Goal: Transaction & Acquisition: Book appointment/travel/reservation

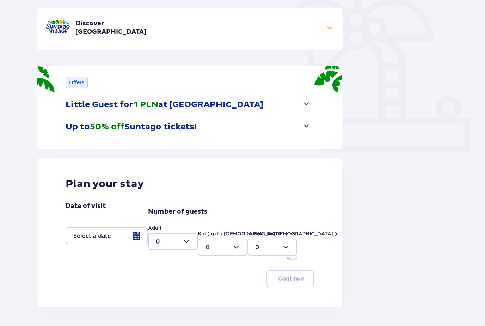
scroll to position [188, 0]
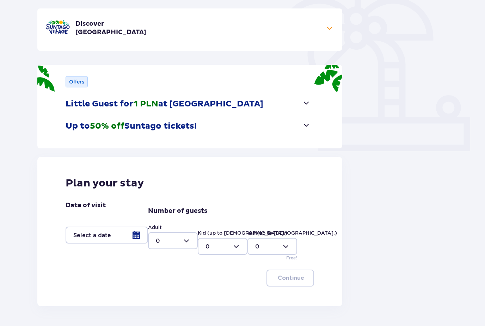
click at [134, 236] on div at bounding box center [107, 235] width 83 height 17
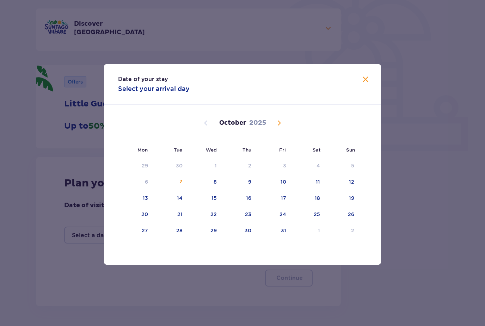
click at [279, 127] on span "Next month" at bounding box center [279, 123] width 8 height 8
click at [205, 127] on span "Previous month" at bounding box center [206, 123] width 8 height 8
click at [144, 236] on div "27" at bounding box center [135, 231] width 35 height 16
click at [485, 205] on div "Date of your stay Select your arrival day Mon Tue Wed Thu Fri Sat Sun [DATE] 1 …" at bounding box center [242, 164] width 485 height 329
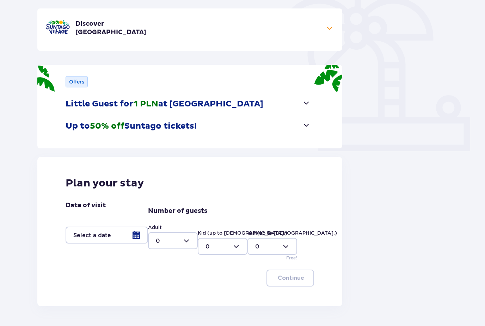
click at [117, 237] on div at bounding box center [107, 235] width 83 height 17
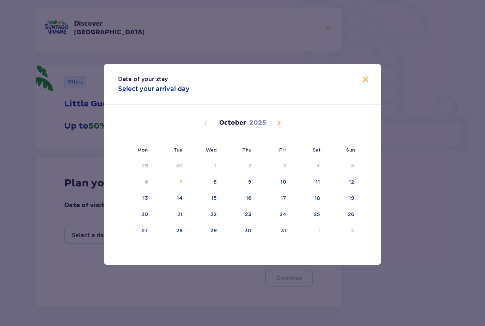
click at [145, 234] on div "27" at bounding box center [145, 230] width 6 height 7
click at [217, 234] on div "29" at bounding box center [214, 230] width 6 height 7
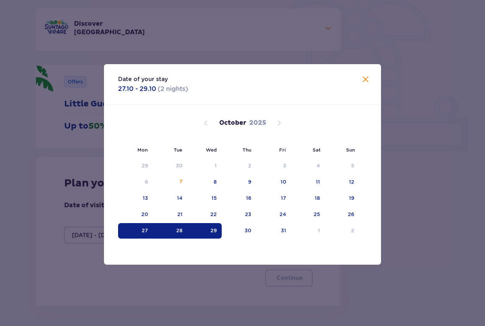
type input "[DATE] - [DATE]"
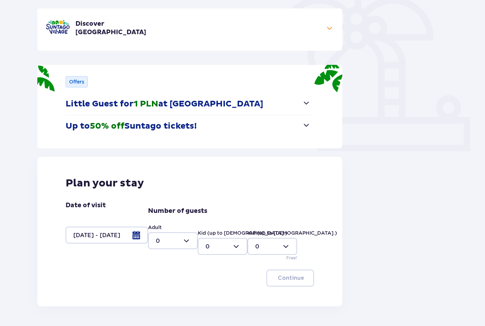
click at [188, 242] on div at bounding box center [173, 241] width 50 height 17
click at [160, 291] on div "2" at bounding box center [173, 292] width 34 height 8
type input "2"
click at [235, 245] on div at bounding box center [223, 246] width 50 height 17
click at [210, 281] on div "1" at bounding box center [223, 283] width 34 height 8
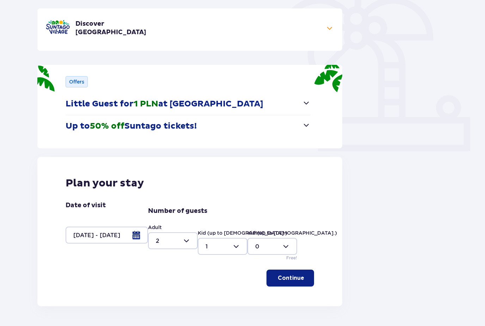
type input "1"
click at [291, 276] on p "Continue" at bounding box center [291, 278] width 26 height 8
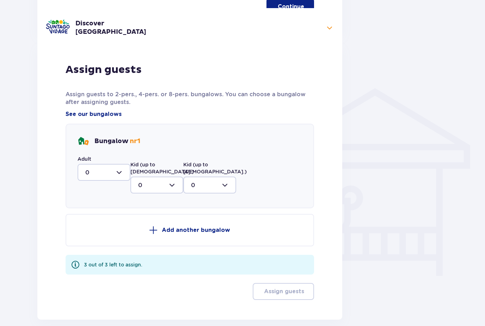
scroll to position [459, 0]
click at [120, 173] on div at bounding box center [104, 172] width 53 height 17
click at [89, 225] on p "2" at bounding box center [87, 224] width 4 height 8
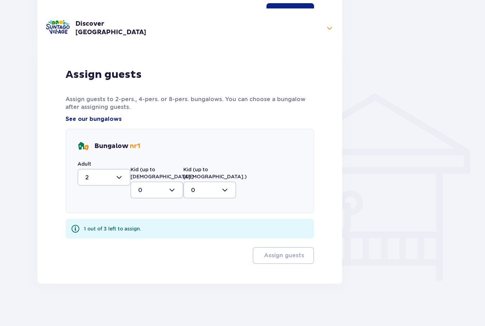
type input "2"
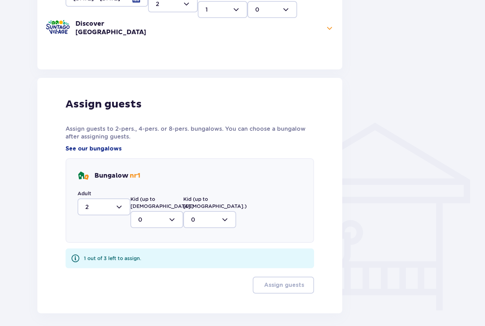
click at [169, 216] on div at bounding box center [157, 219] width 53 height 17
click at [150, 252] on div "1" at bounding box center [156, 256] width 37 height 8
type input "1"
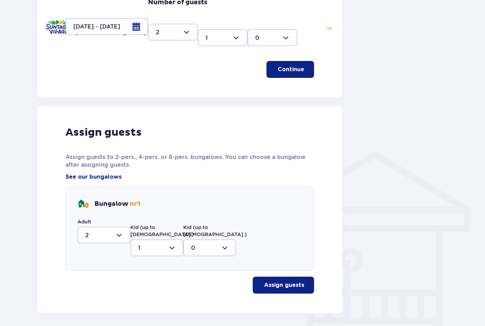
click at [283, 282] on p "Assign guests" at bounding box center [284, 286] width 40 height 8
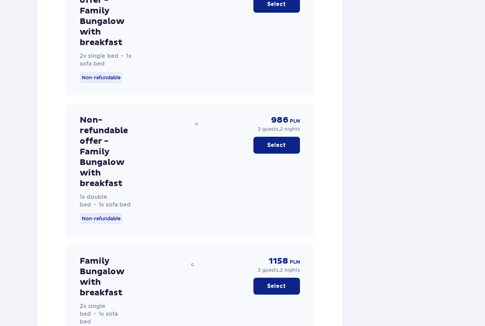
scroll to position [1161, 0]
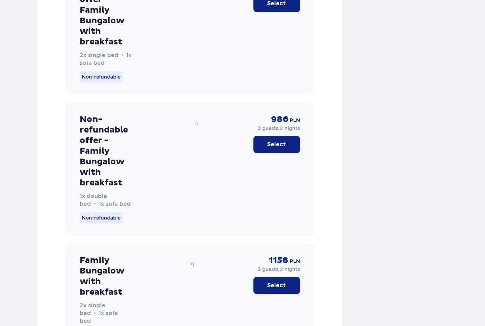
click at [278, 141] on p "Select" at bounding box center [276, 145] width 19 height 8
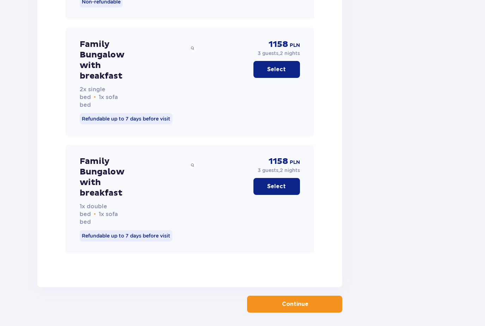
scroll to position [1381, 0]
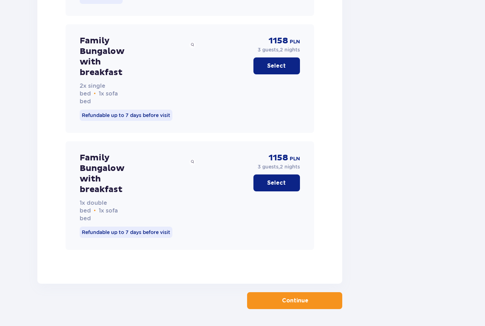
click at [303, 298] on p "Continue" at bounding box center [295, 301] width 26 height 8
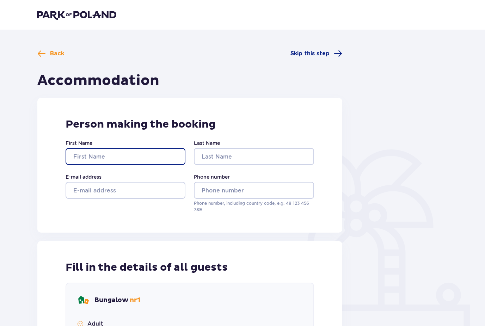
click at [116, 155] on input "First Name" at bounding box center [126, 156] width 120 height 17
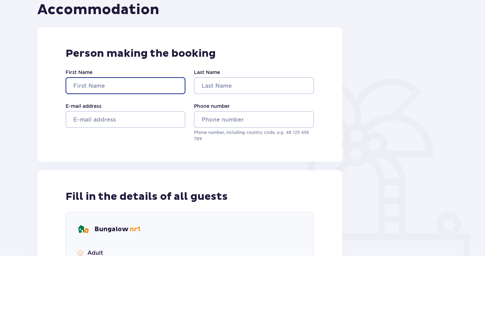
type input "[PERSON_NAME]"
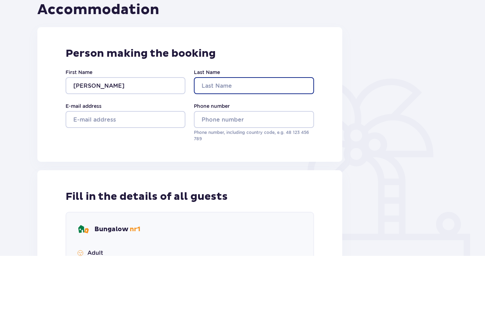
type input "[PERSON_NAME]"
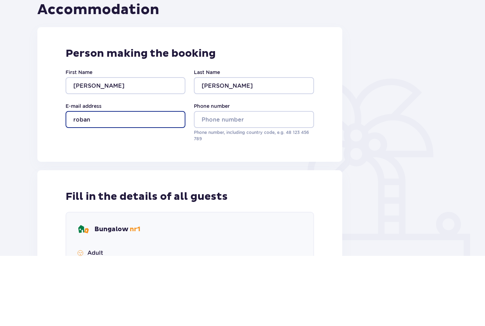
type input "roband"
type input "[EMAIL_ADDRESS][DOMAIN_NAME]"
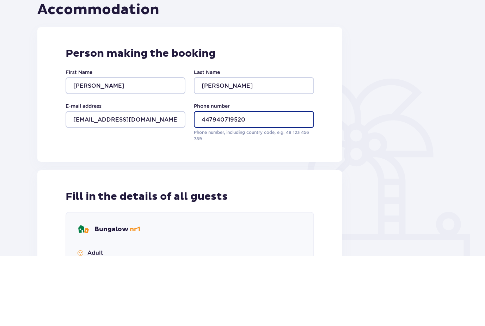
type input "447940719520"
click at [377, 127] on div "Back Skip this step Accommodation Person making the booking First Name [PERSON_…" at bounding box center [242, 323] width 423 height 548
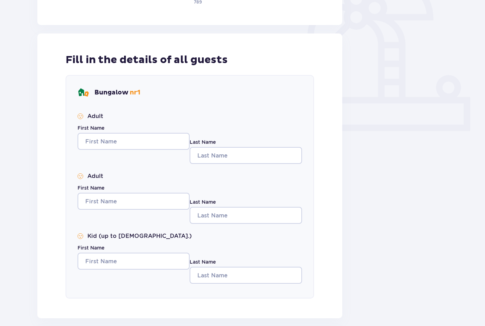
scroll to position [208, 0]
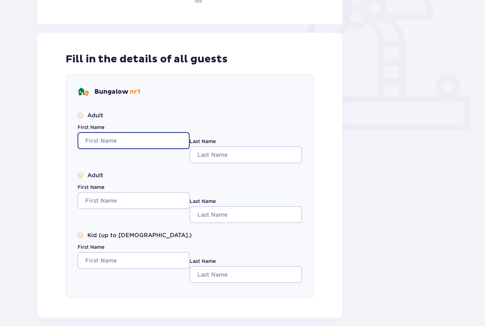
click at [96, 141] on input "First Name" at bounding box center [134, 140] width 112 height 17
type input "[PERSON_NAME]"
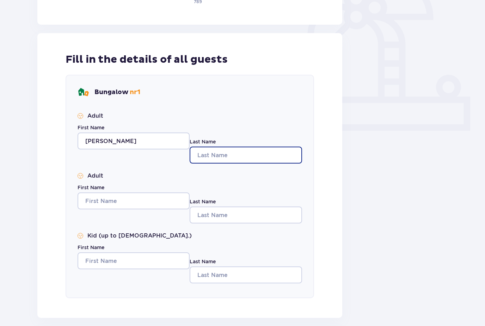
type input "[PERSON_NAME]"
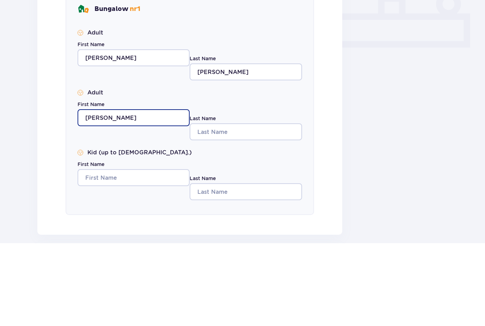
type input "[PERSON_NAME]"
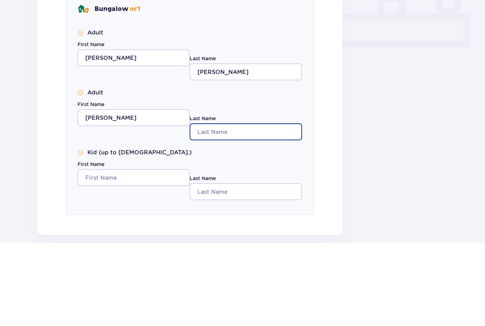
click at [225, 207] on input "Last Name" at bounding box center [246, 215] width 112 height 17
type input "[PERSON_NAME]"
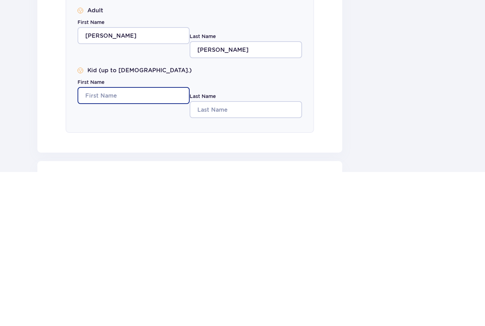
scroll to position [223, 0]
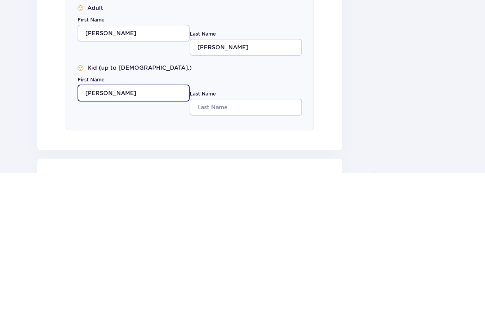
type input "[PERSON_NAME]"
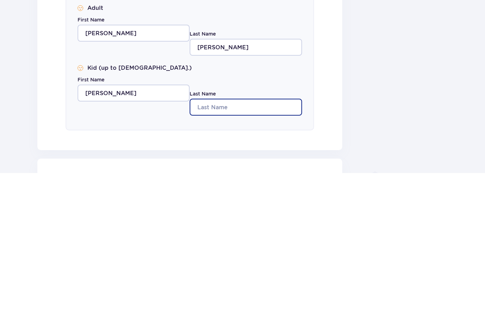
click at [237, 252] on input "Last Name" at bounding box center [246, 260] width 112 height 17
type input "[PERSON_NAME]"
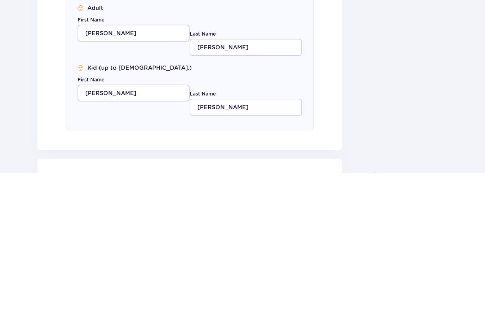
scroll to position [290, 0]
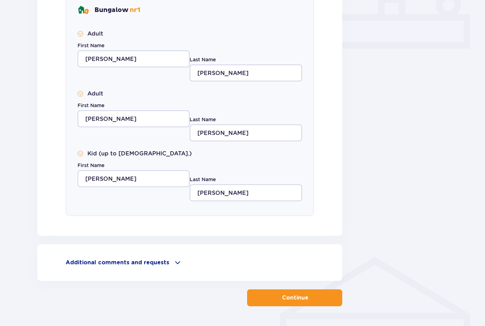
click at [177, 264] on span at bounding box center [178, 263] width 8 height 8
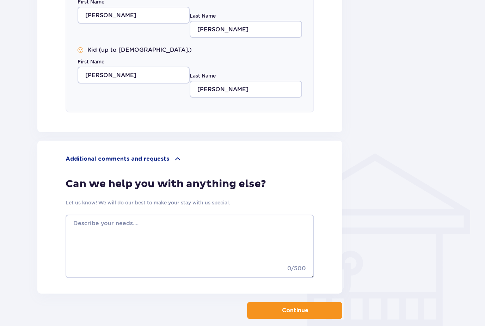
scroll to position [391, 0]
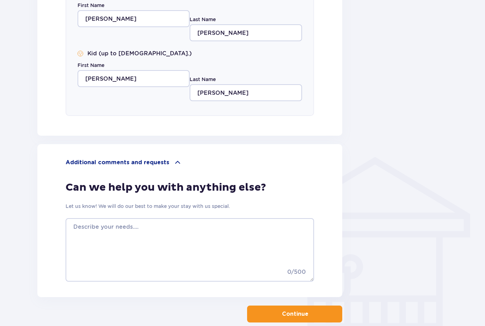
click at [310, 312] on span "button" at bounding box center [309, 314] width 7 height 7
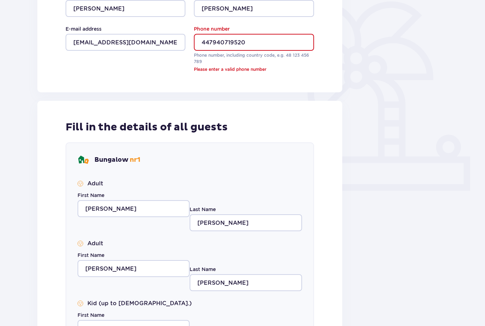
scroll to position [147, 0]
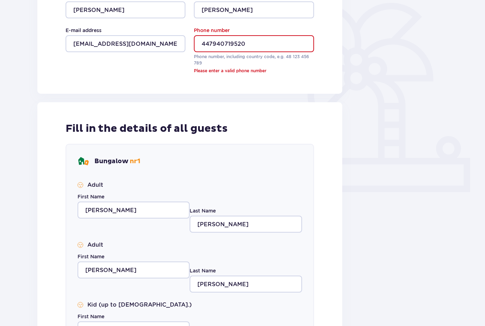
click at [205, 43] on input "447940719520" at bounding box center [254, 43] width 120 height 17
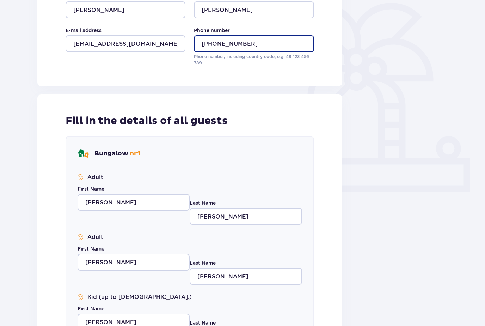
type input "[PHONE_NUMBER]"
click at [402, 131] on div "Back Skip this step Accommodation Person making the booking First Name [PERSON_…" at bounding box center [242, 235] width 423 height 664
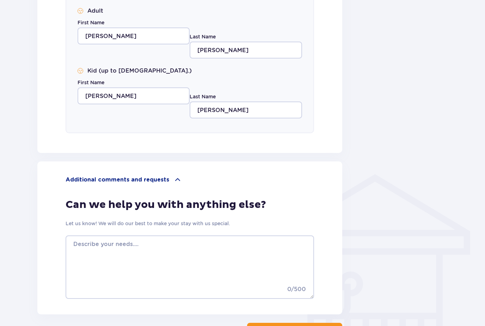
scroll to position [407, 0]
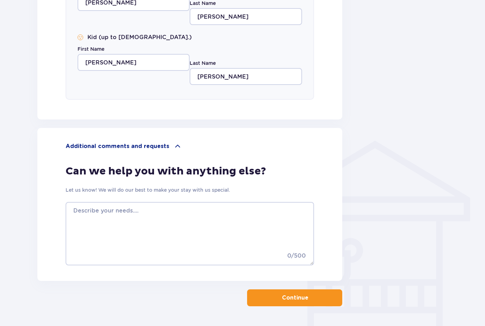
click at [306, 298] on span "button" at bounding box center [309, 298] width 7 height 7
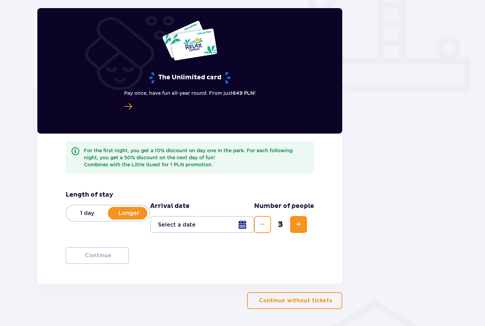
scroll to position [250, 0]
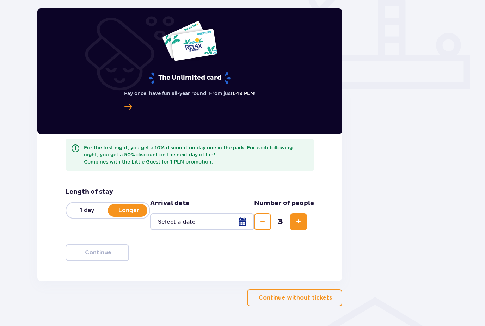
click at [127, 211] on p "Longer" at bounding box center [129, 211] width 42 height 8
click at [137, 211] on p "Longer" at bounding box center [129, 211] width 42 height 8
click at [243, 220] on div at bounding box center [202, 221] width 104 height 17
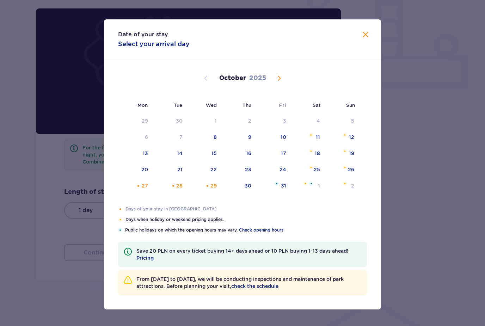
click at [181, 189] on div "28" at bounding box center [179, 185] width 6 height 7
click at [214, 189] on div "29" at bounding box center [214, 185] width 6 height 7
type input "[DATE] - [DATE]"
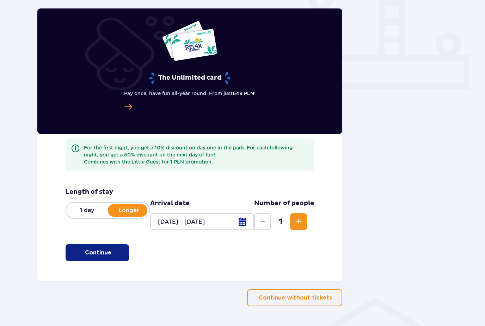
click at [301, 222] on span "Increase" at bounding box center [299, 222] width 8 height 8
click at [302, 222] on span "Increase" at bounding box center [299, 222] width 8 height 8
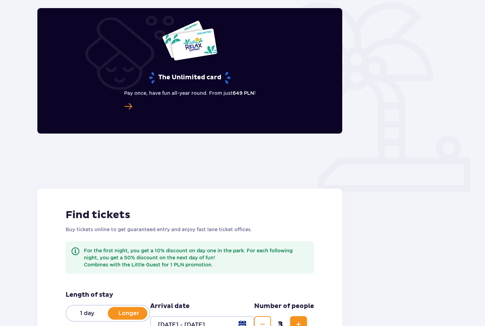
scroll to position [130, 0]
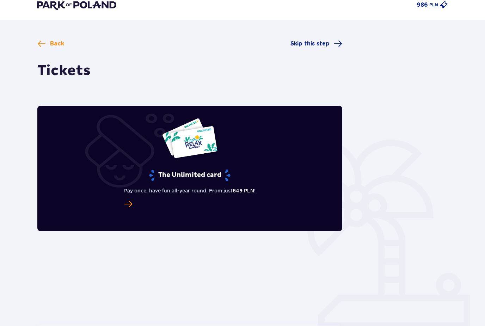
click at [58, 42] on span "Back" at bounding box center [57, 44] width 14 height 8
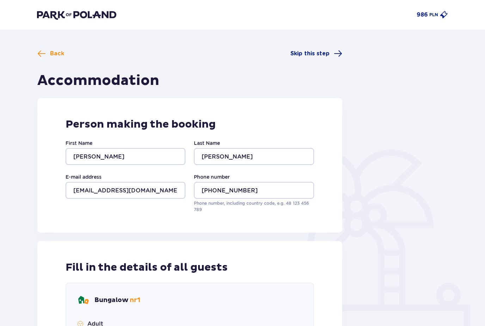
click at [59, 52] on span "Back" at bounding box center [57, 54] width 14 height 8
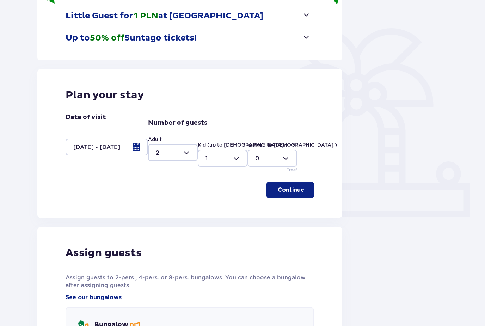
scroll to position [121, 0]
click at [131, 149] on div at bounding box center [107, 147] width 83 height 17
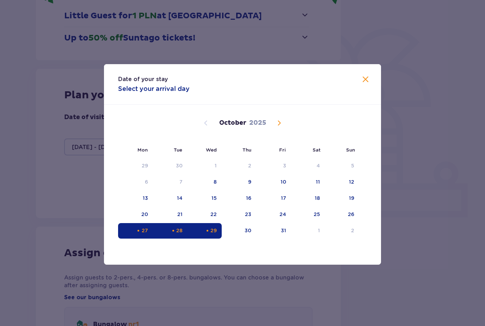
click at [249, 234] on div "30" at bounding box center [248, 230] width 7 height 7
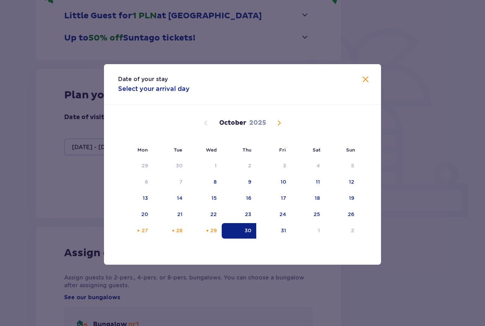
click at [140, 239] on div "27" at bounding box center [135, 231] width 35 height 16
click at [248, 234] on div "30" at bounding box center [248, 230] width 7 height 7
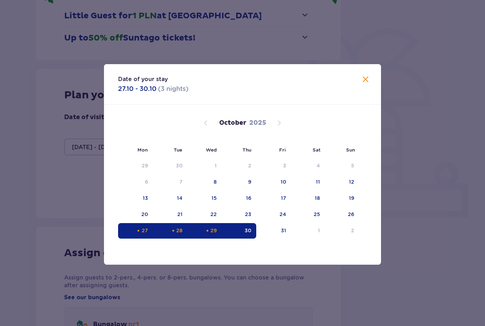
type input "[DATE] - [DATE]"
type input "0"
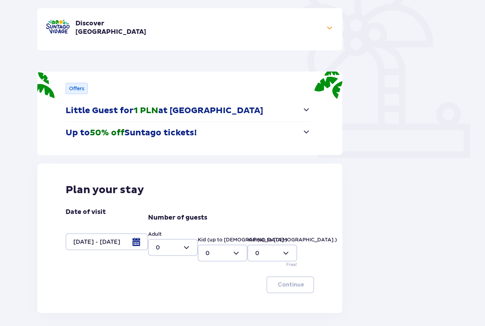
scroll to position [188, 0]
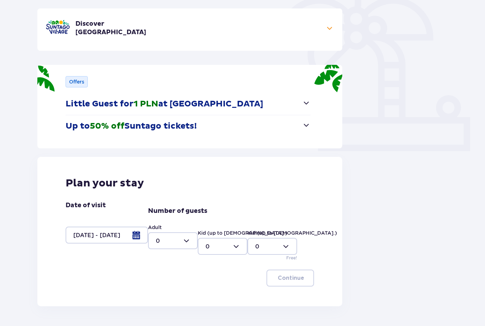
click at [91, 234] on div at bounding box center [107, 235] width 83 height 17
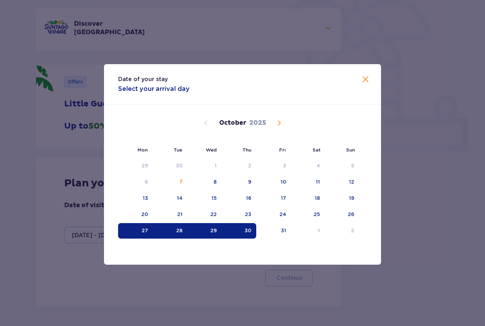
click at [369, 84] on span "Close" at bounding box center [366, 80] width 8 height 8
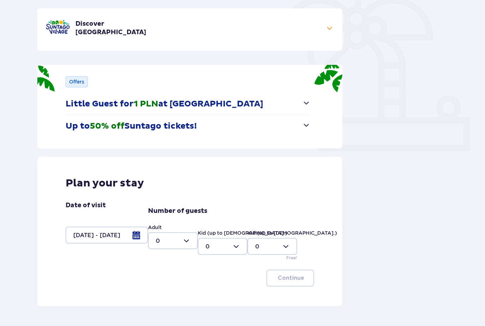
click at [119, 230] on div at bounding box center [107, 235] width 83 height 17
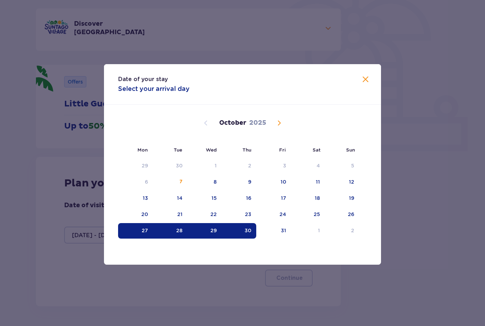
click at [369, 84] on span "Close" at bounding box center [366, 80] width 8 height 8
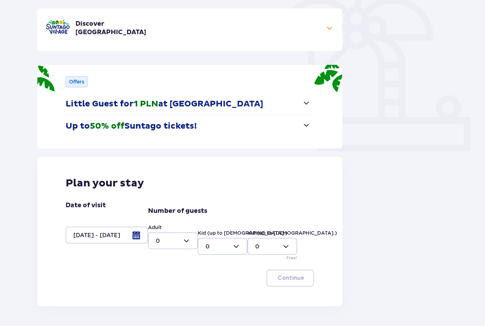
click at [189, 241] on div at bounding box center [173, 241] width 50 height 17
click at [161, 291] on div "2" at bounding box center [173, 292] width 34 height 8
type input "2"
click at [241, 248] on div at bounding box center [223, 246] width 50 height 17
click at [209, 282] on div "1" at bounding box center [223, 283] width 34 height 8
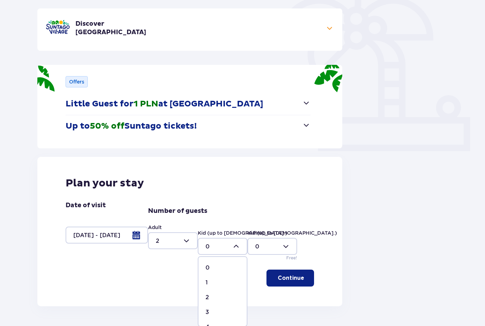
type input "1"
click at [296, 278] on p "Continue" at bounding box center [291, 278] width 26 height 8
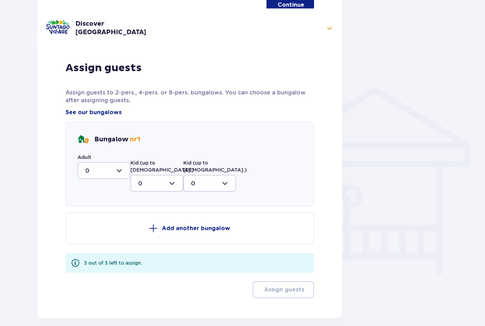
scroll to position [466, 0]
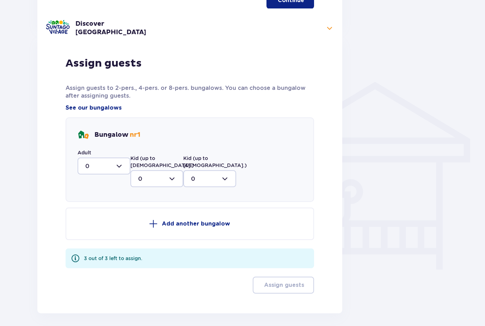
click at [99, 170] on div at bounding box center [104, 166] width 53 height 17
click at [89, 217] on div "2" at bounding box center [103, 217] width 37 height 8
type input "2"
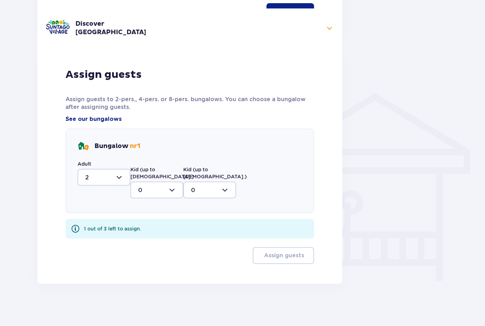
scroll to position [425, 0]
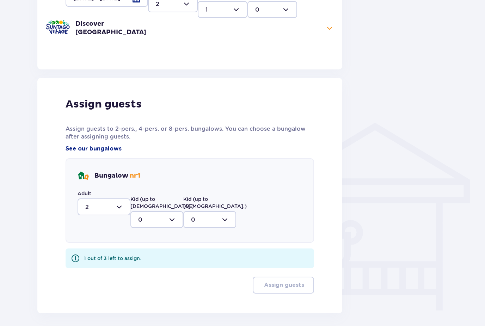
click at [173, 213] on div at bounding box center [157, 219] width 53 height 17
click at [142, 252] on div "1" at bounding box center [156, 256] width 37 height 8
type input "1"
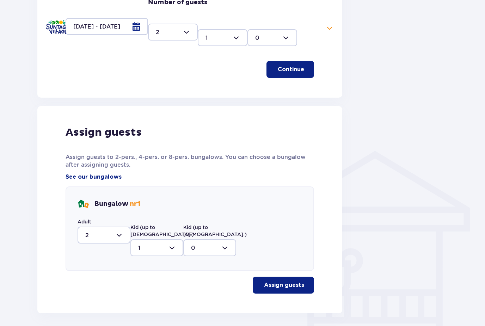
click at [283, 282] on p "Assign guests" at bounding box center [284, 286] width 40 height 8
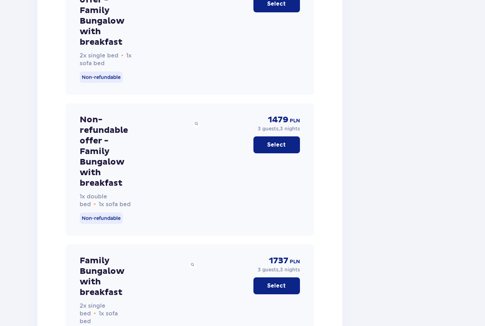
scroll to position [1163, 0]
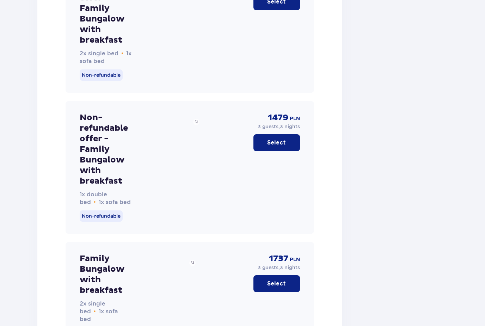
click at [282, 135] on button "Select" at bounding box center [277, 143] width 47 height 17
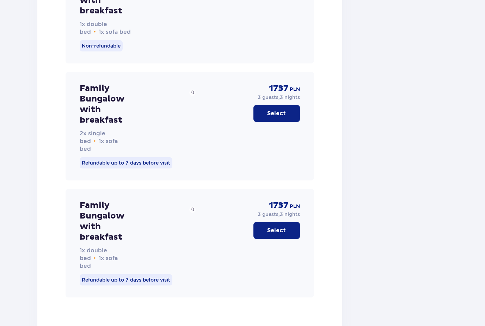
scroll to position [1381, 0]
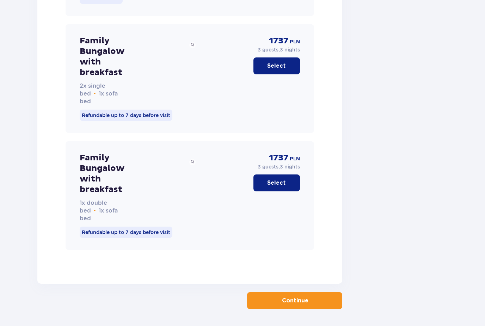
click at [302, 298] on p "Continue" at bounding box center [295, 301] width 26 height 8
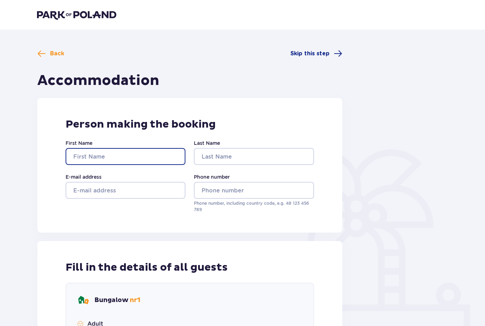
click at [88, 152] on input "First Name" at bounding box center [126, 156] width 120 height 17
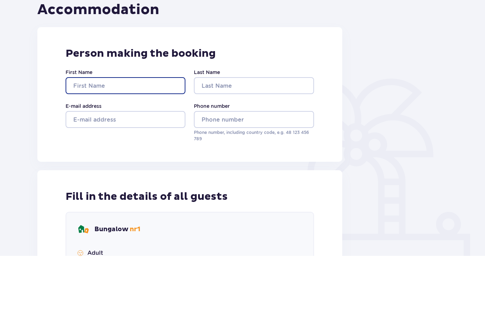
type input "[PERSON_NAME]"
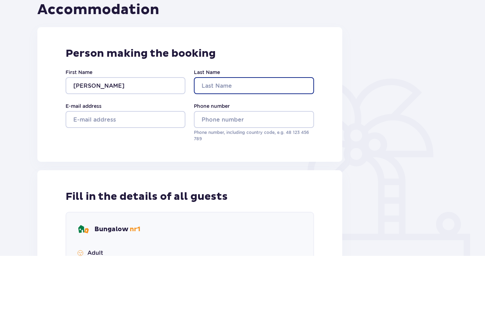
type input "[PERSON_NAME]"
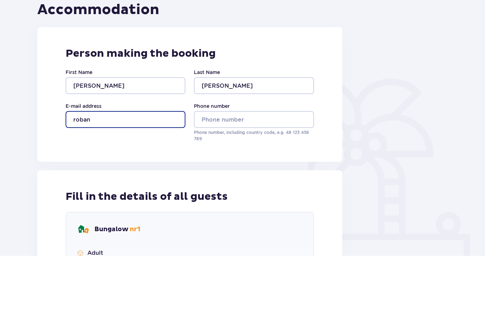
type input "roband"
type input "[EMAIL_ADDRESS][DOMAIN_NAME]"
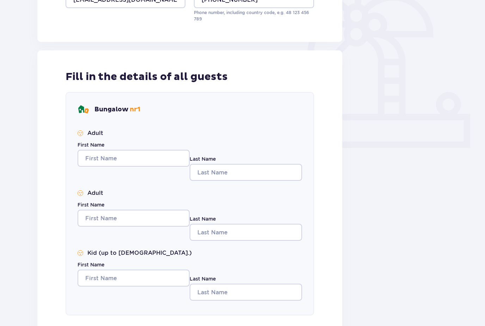
scroll to position [191, 0]
type input "[PHONE_NUMBER]"
click at [96, 155] on input "First Name" at bounding box center [134, 158] width 112 height 17
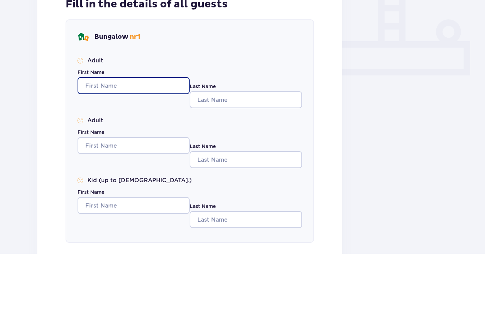
type input "[PERSON_NAME]"
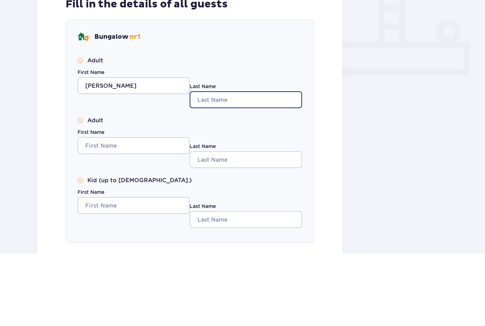
type input "[PERSON_NAME]"
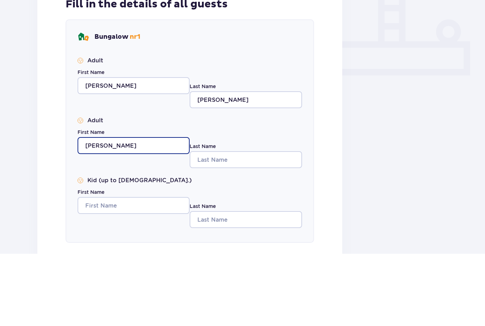
type input "[PERSON_NAME]"
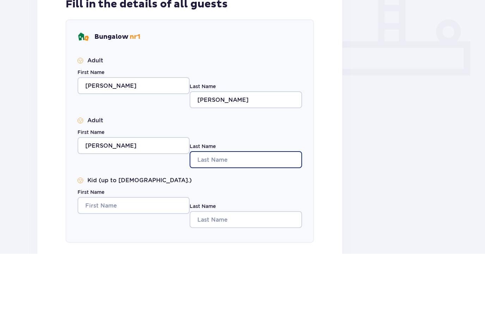
click at [218, 224] on input "Last Name" at bounding box center [246, 232] width 112 height 17
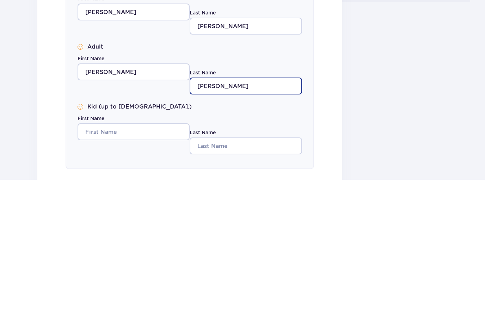
type input "[PERSON_NAME]"
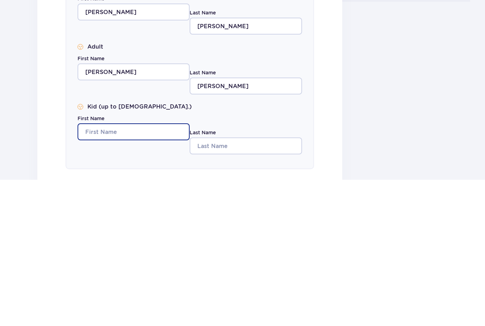
click at [135, 270] on input "First Name" at bounding box center [134, 278] width 112 height 17
type input "[PERSON_NAME]"
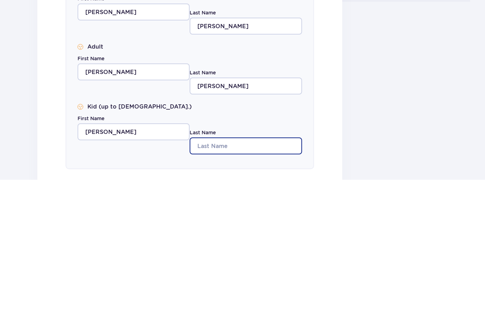
click at [229, 284] on input "Last Name" at bounding box center [246, 292] width 112 height 17
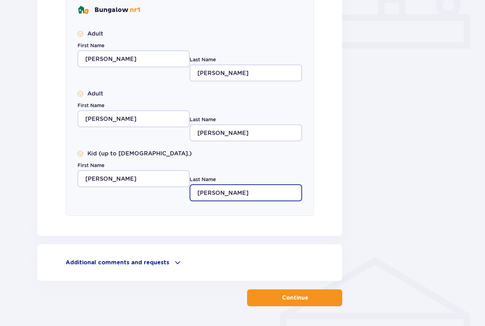
type input "[PERSON_NAME]"
click at [305, 295] on p "Continue" at bounding box center [295, 298] width 26 height 8
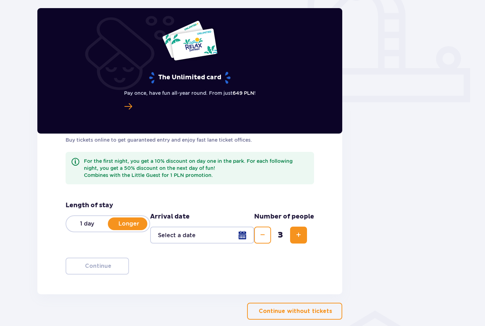
scroll to position [237, 0]
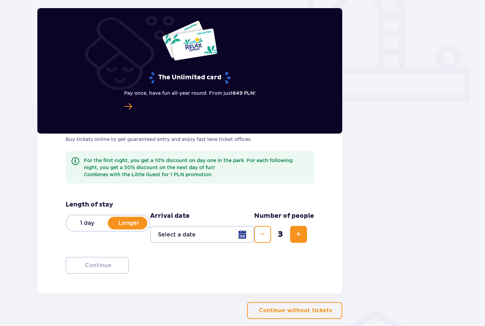
click at [242, 235] on div at bounding box center [202, 235] width 104 height 17
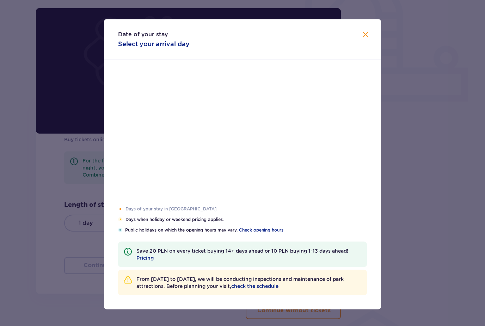
scroll to position [237, 0]
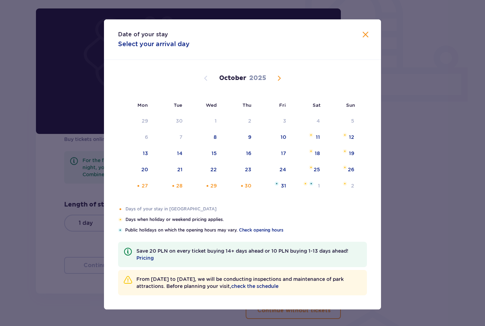
click at [180, 194] on div "28" at bounding box center [170, 187] width 35 height 16
click at [219, 194] on div "29" at bounding box center [205, 187] width 34 height 16
type input "[DATE] - [DATE]"
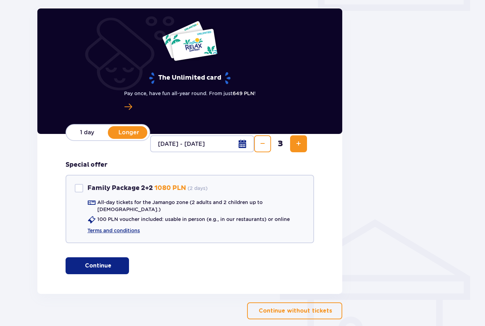
scroll to position [336, 0]
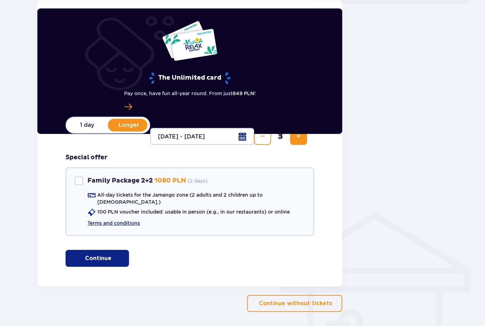
click at [101, 255] on p "Continue" at bounding box center [98, 259] width 26 height 8
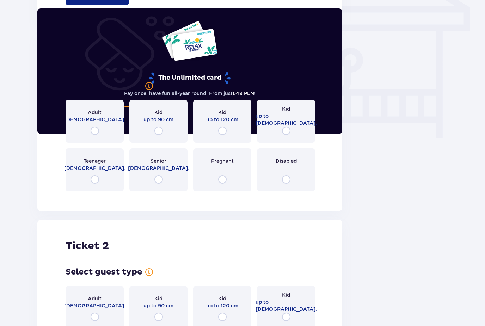
scroll to position [598, 0]
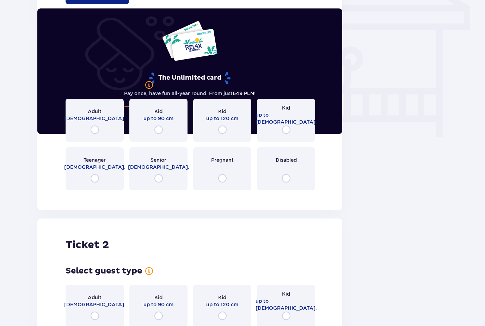
click at [96, 126] on input "radio" at bounding box center [95, 130] width 8 height 8
radio input "true"
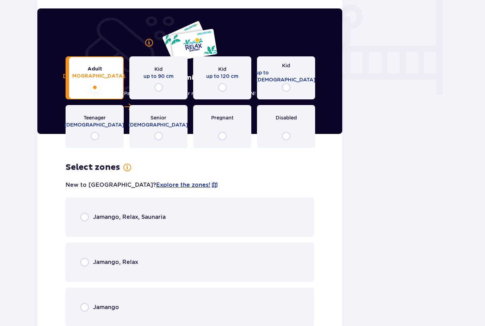
scroll to position [640, 0]
click at [156, 182] on span "Explore the zones!" at bounding box center [183, 186] width 54 height 8
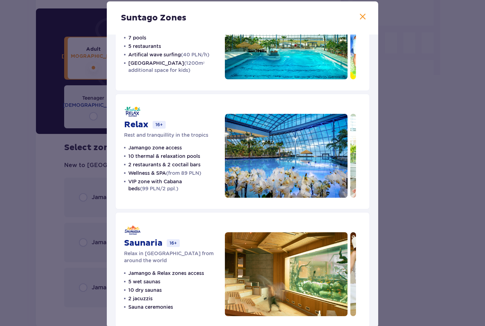
scroll to position [70, 0]
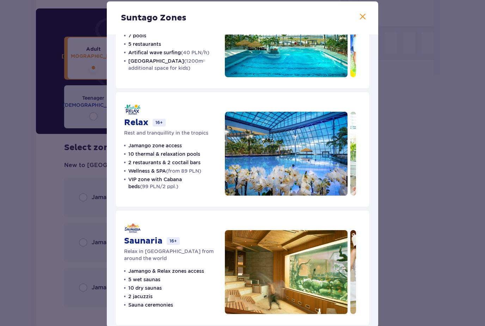
click at [364, 21] on span at bounding box center [363, 17] width 8 height 8
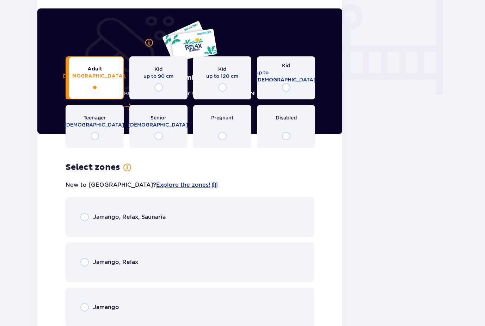
click at [85, 216] on input "radio" at bounding box center [84, 217] width 8 height 8
radio input "true"
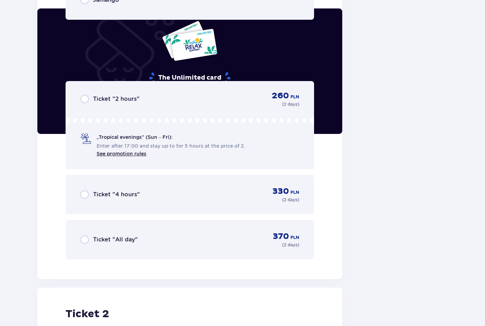
scroll to position [950, 0]
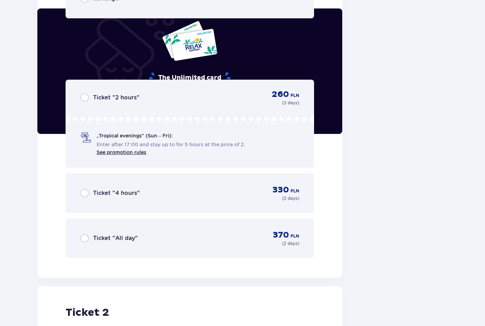
click at [84, 234] on input "radio" at bounding box center [84, 238] width 8 height 8
radio input "true"
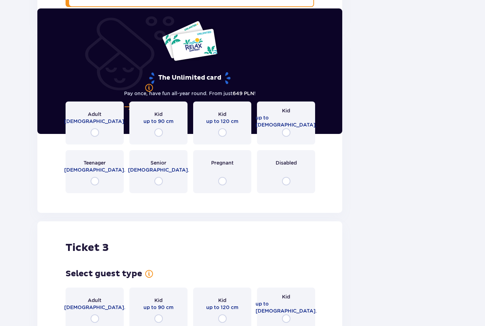
scroll to position [1204, 0]
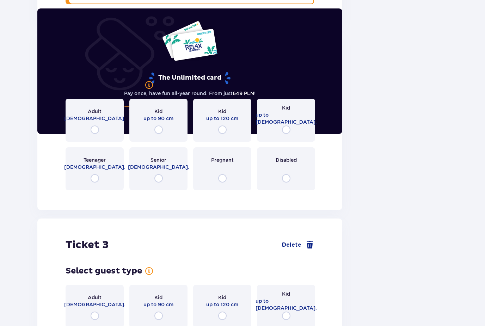
click at [96, 126] on input "radio" at bounding box center [95, 130] width 8 height 8
radio input "true"
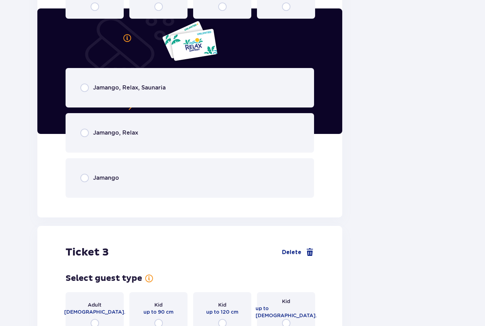
scroll to position [1376, 0]
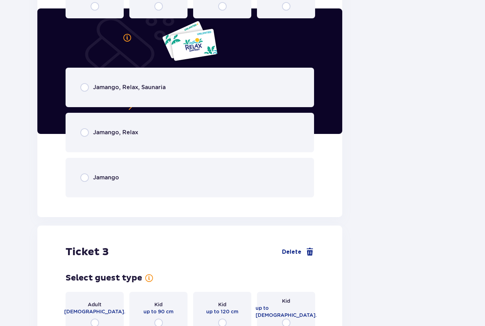
click at [85, 83] on input "radio" at bounding box center [84, 87] width 8 height 8
radio input "true"
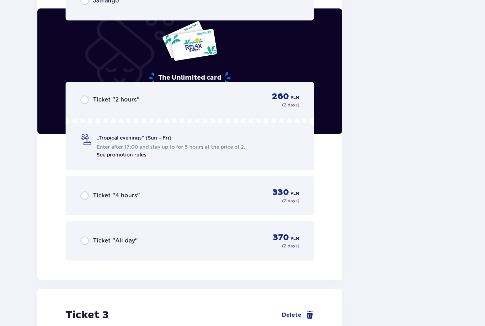
scroll to position [1555, 0]
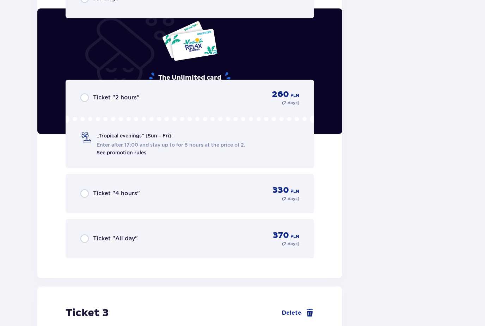
click at [83, 236] on input "radio" at bounding box center [84, 239] width 8 height 8
radio input "true"
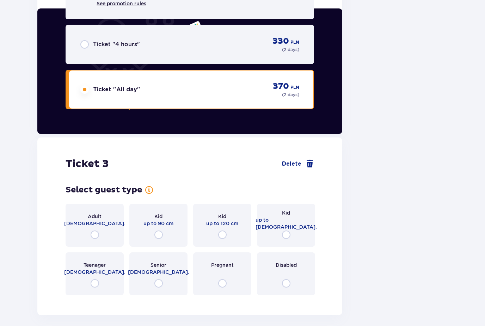
scroll to position [1742, 0]
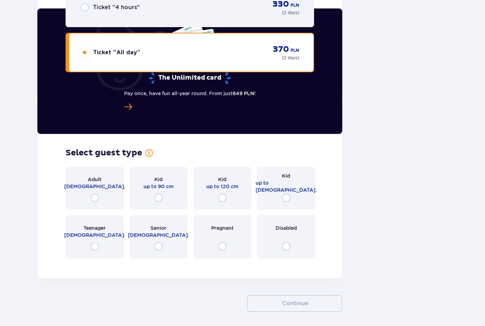
click at [290, 194] on input "radio" at bounding box center [286, 198] width 8 height 8
radio input "true"
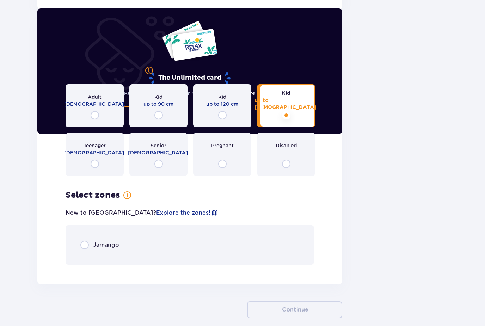
scroll to position [1830, 0]
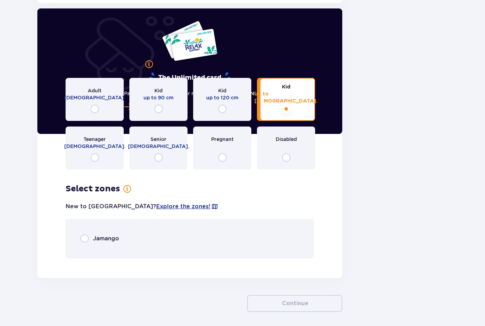
click at [82, 236] on input "radio" at bounding box center [84, 239] width 8 height 8
radio input "true"
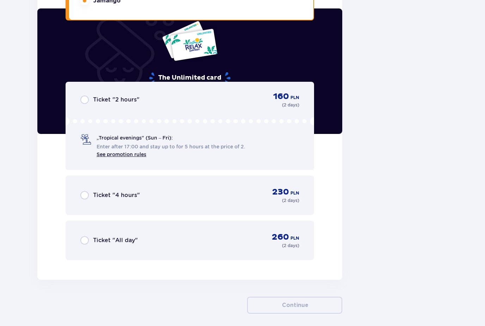
scroll to position [2070, 0]
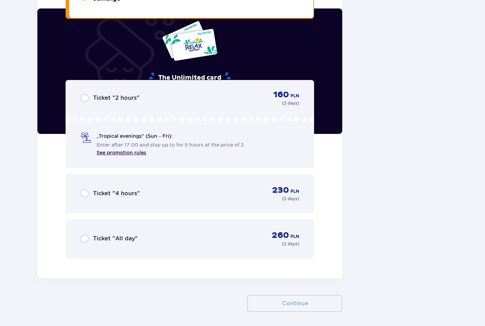
click at [83, 235] on input "radio" at bounding box center [84, 239] width 8 height 8
radio input "true"
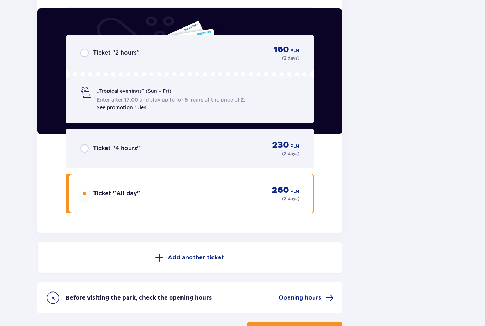
scroll to position [2142, 0]
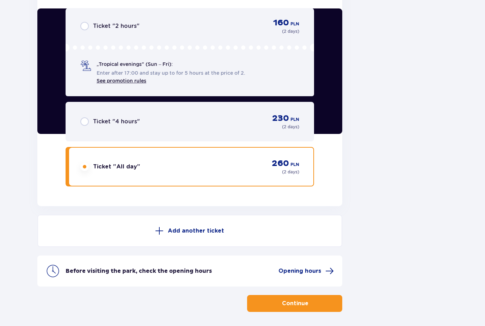
click at [311, 267] on span "Opening hours" at bounding box center [300, 271] width 43 height 8
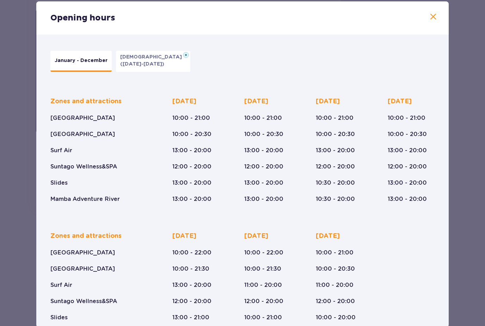
click at [435, 21] on span at bounding box center [433, 17] width 8 height 8
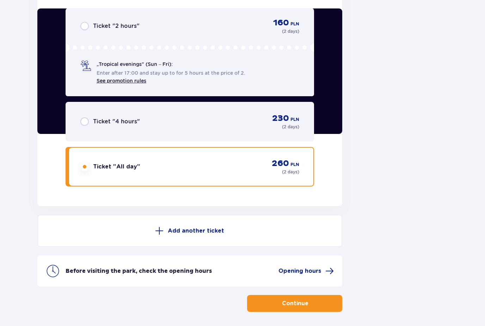
click at [308, 300] on span "button" at bounding box center [309, 303] width 7 height 7
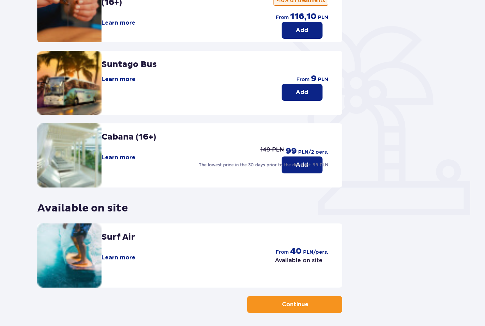
scroll to position [130, 0]
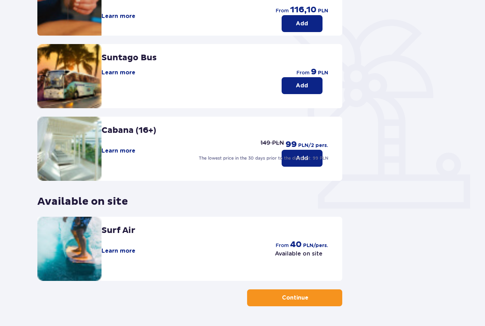
click at [315, 298] on button "Continue" at bounding box center [294, 298] width 95 height 17
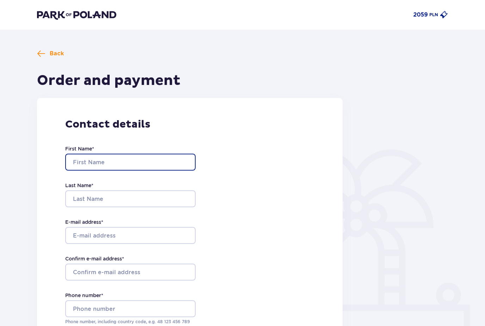
click at [85, 160] on input "First Name *" at bounding box center [130, 162] width 131 height 17
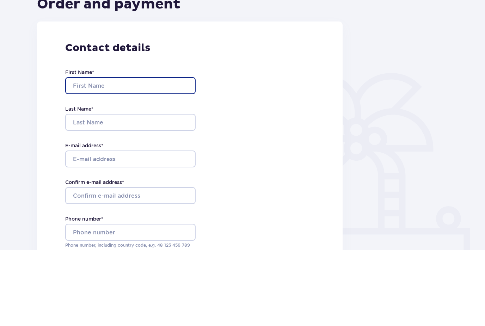
type input "[PERSON_NAME]"
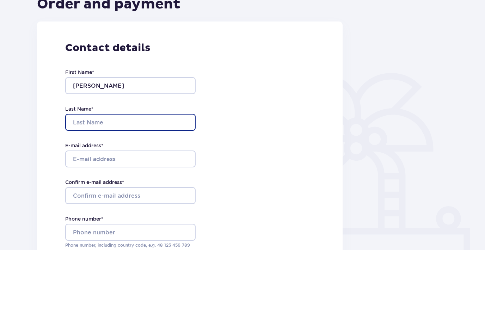
type input "[PERSON_NAME]"
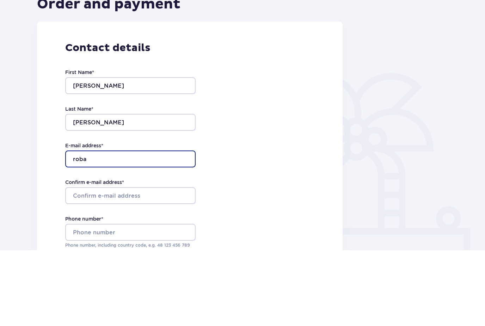
type input "roban"
type input "[EMAIL_ADDRESS][DOMAIN_NAME]"
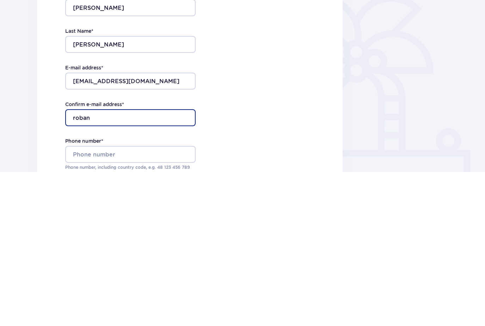
type input "roband"
type input "[EMAIL_ADDRESS][DOMAIN_NAME]"
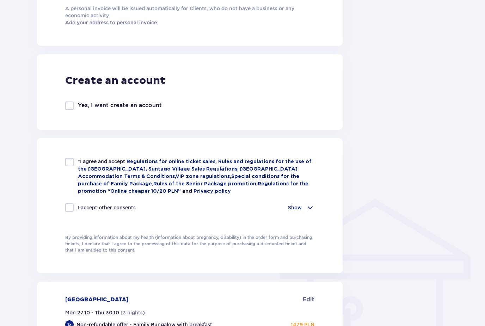
scroll to position [350, 0]
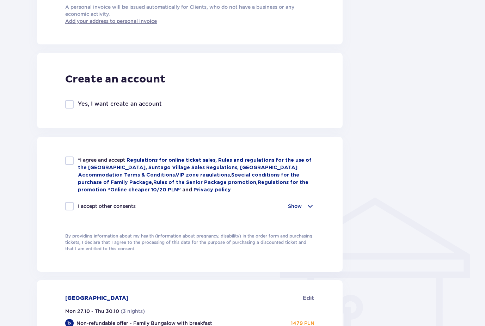
type input "[PHONE_NUMBER]"
click at [68, 98] on div "Create an account Yes, I want create an account" at bounding box center [190, 91] width 306 height 76
click at [70, 100] on div at bounding box center [69, 104] width 8 height 8
checkbox input "true"
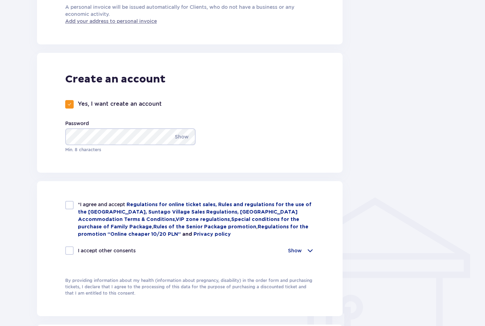
click at [480, 114] on div "Back Order and payment Contact details First Name * [PERSON_NAME] Name * [PERSO…" at bounding box center [242, 253] width 485 height 1147
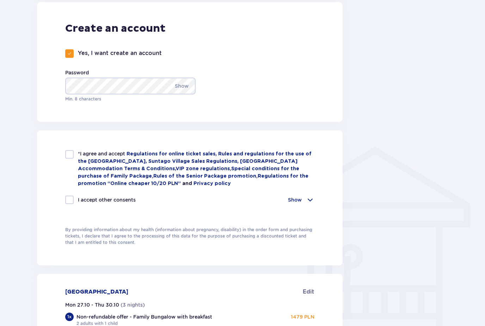
scroll to position [401, 0]
click at [71, 154] on div at bounding box center [69, 154] width 8 height 8
checkbox input "true"
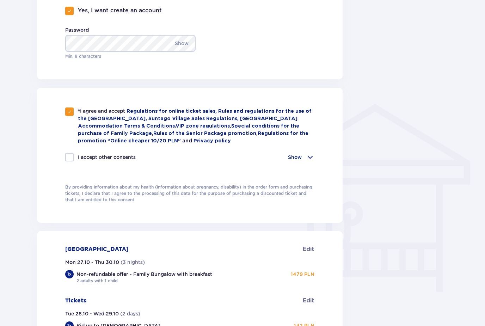
scroll to position [444, 0]
click at [354, 192] on div "Back Order and payment Contact details First Name * [PERSON_NAME] Name * [PERSO…" at bounding box center [242, 147] width 423 height 1085
click at [310, 158] on span at bounding box center [310, 156] width 8 height 8
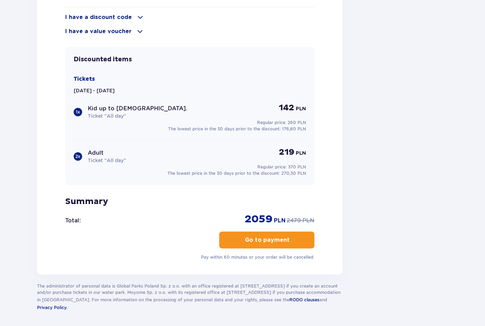
scroll to position [981, 0]
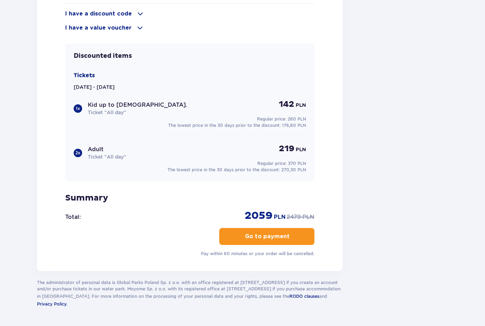
click at [280, 240] on p "Go to payment" at bounding box center [267, 237] width 45 height 8
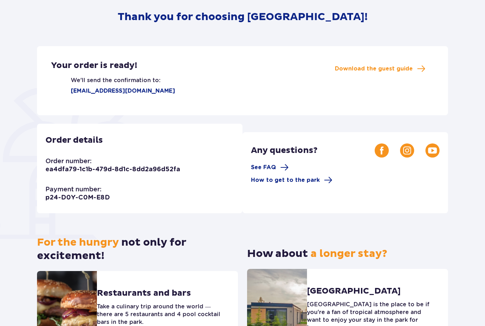
scroll to position [86, 0]
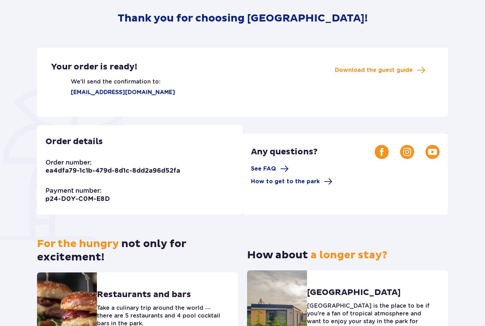
click at [302, 181] on span "How to get to the park" at bounding box center [285, 182] width 69 height 8
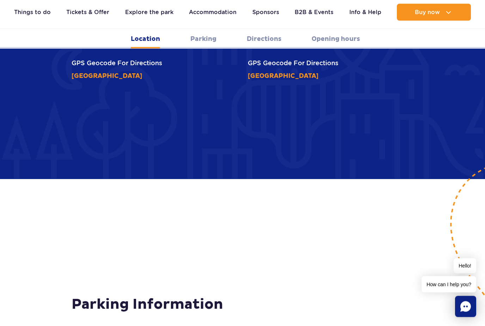
scroll to position [406, 0]
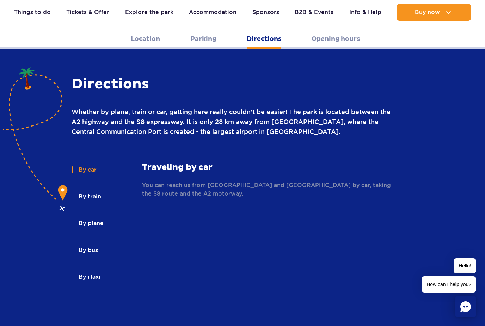
scroll to position [951, 0]
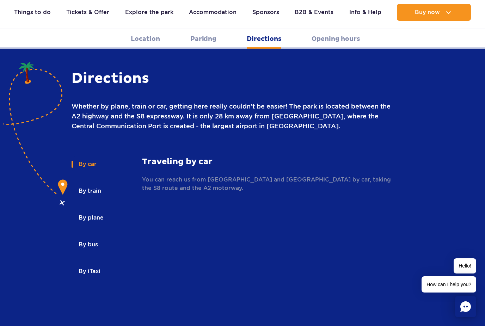
click at [92, 210] on button "By plane" at bounding box center [91, 218] width 38 height 16
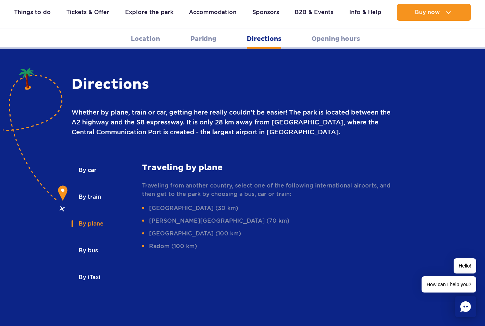
scroll to position [944, 0]
click at [177, 205] on ul "Warsaw - Chopin Airport (30 km) Modlin airport (70 km) Łódź (100 km) Radom (100…" at bounding box center [269, 228] width 254 height 47
click at [199, 218] on li "Modlin airport (70 km)" at bounding box center [269, 222] width 254 height 8
click at [205, 205] on ul "Warsaw - Chopin Airport (30 km) Modlin airport (70 km) Łódź (100 km) Radom (100…" at bounding box center [269, 228] width 254 height 47
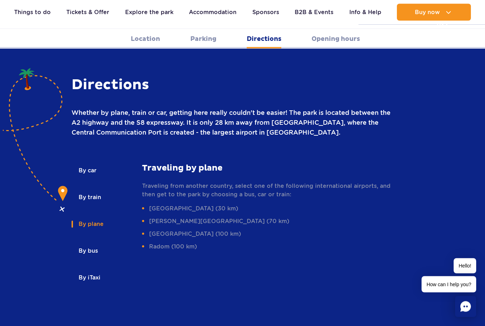
click at [205, 205] on ul "Warsaw - Chopin Airport (30 km) Modlin airport (70 km) Łódź (100 km) Radom (100…" at bounding box center [269, 228] width 254 height 47
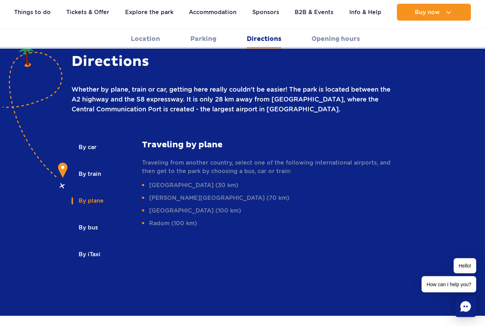
scroll to position [966, 0]
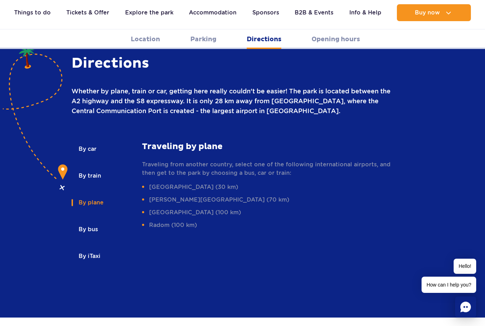
click at [171, 195] on li "Modlin airport (70 km)" at bounding box center [269, 199] width 254 height 8
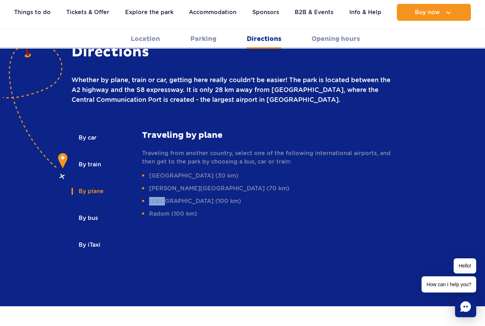
click at [234, 172] on ul "Warsaw - Chopin Airport (30 km) Modlin airport (70 km) Łódź (100 km) Radom (100…" at bounding box center [269, 195] width 254 height 47
click at [188, 185] on li "Modlin airport (70 km)" at bounding box center [269, 189] width 254 height 8
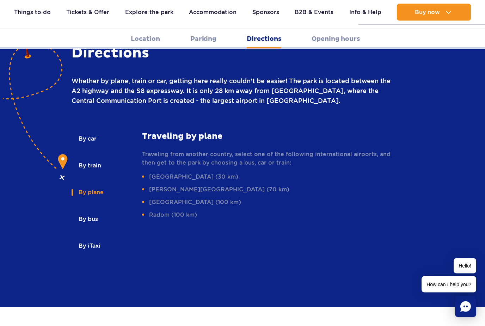
scroll to position [976, 0]
click at [87, 212] on button "By bus" at bounding box center [88, 220] width 32 height 16
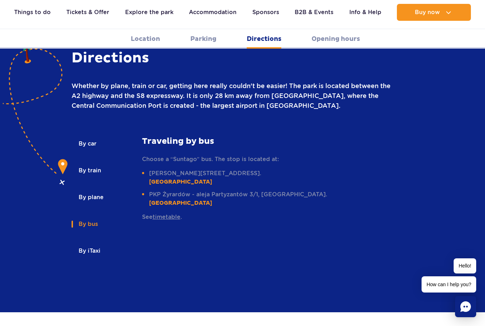
scroll to position [972, 0]
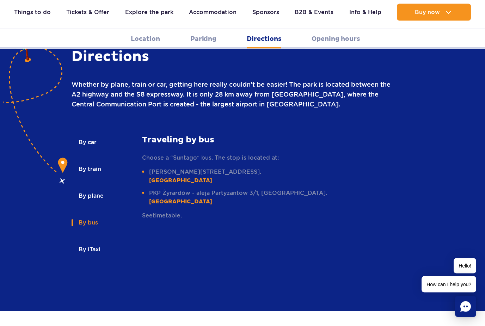
click at [89, 242] on button "By iTaxi" at bounding box center [89, 250] width 35 height 16
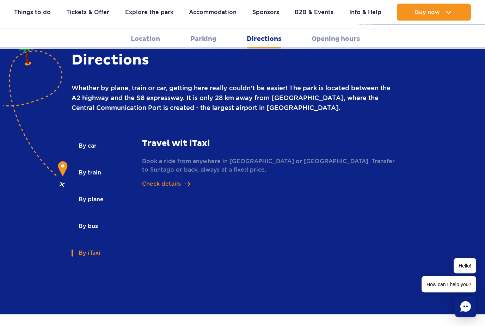
scroll to position [961, 0]
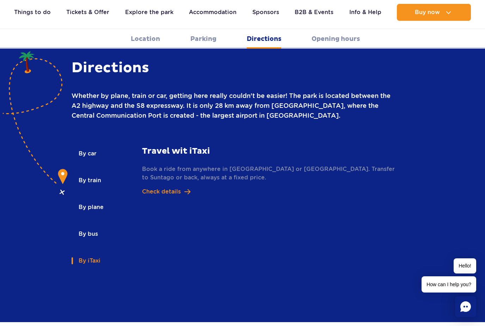
click at [164, 188] on p "Check details" at bounding box center [161, 192] width 39 height 8
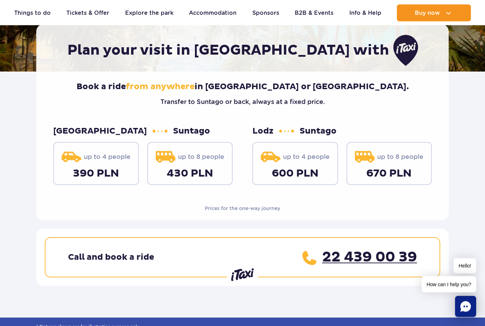
scroll to position [98, 0]
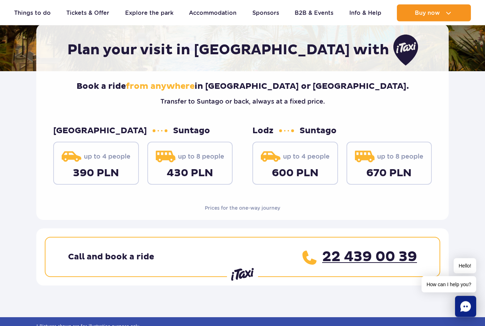
click at [81, 159] on img at bounding box center [71, 157] width 20 height 20
click at [89, 166] on p "up to 4 people" at bounding box center [95, 157] width 69 height 20
click at [91, 158] on p "up to 4 people" at bounding box center [95, 157] width 69 height 20
click at [90, 157] on p "up to 4 people" at bounding box center [95, 157] width 69 height 20
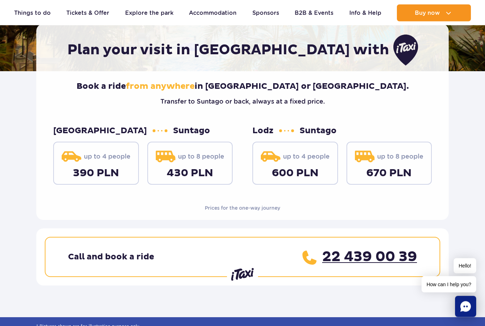
click at [87, 155] on p "up to 4 people" at bounding box center [95, 157] width 69 height 20
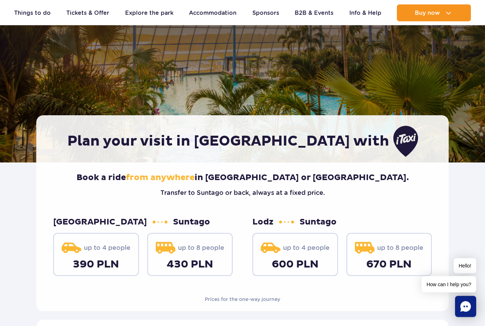
scroll to position [0, 0]
